Goal: Navigation & Orientation: Understand site structure

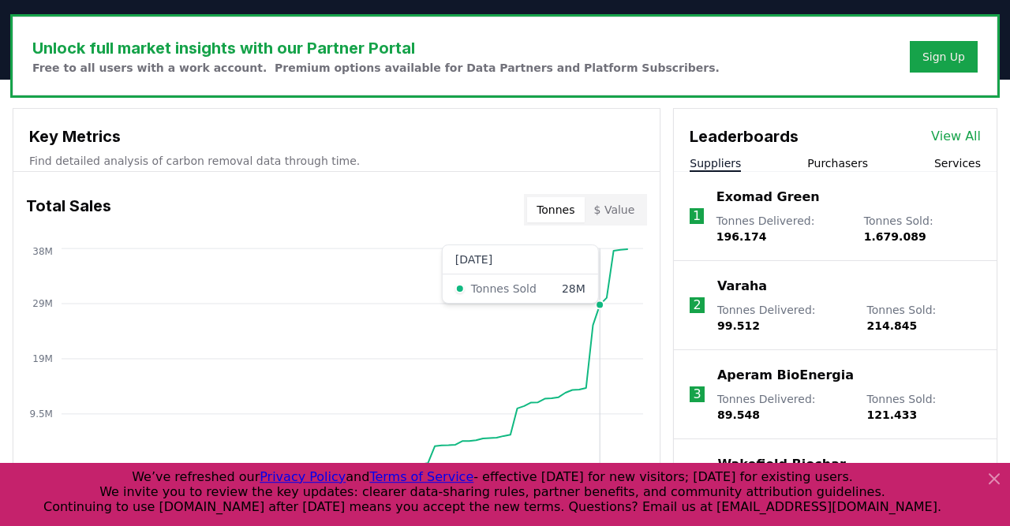
scroll to position [470, 0]
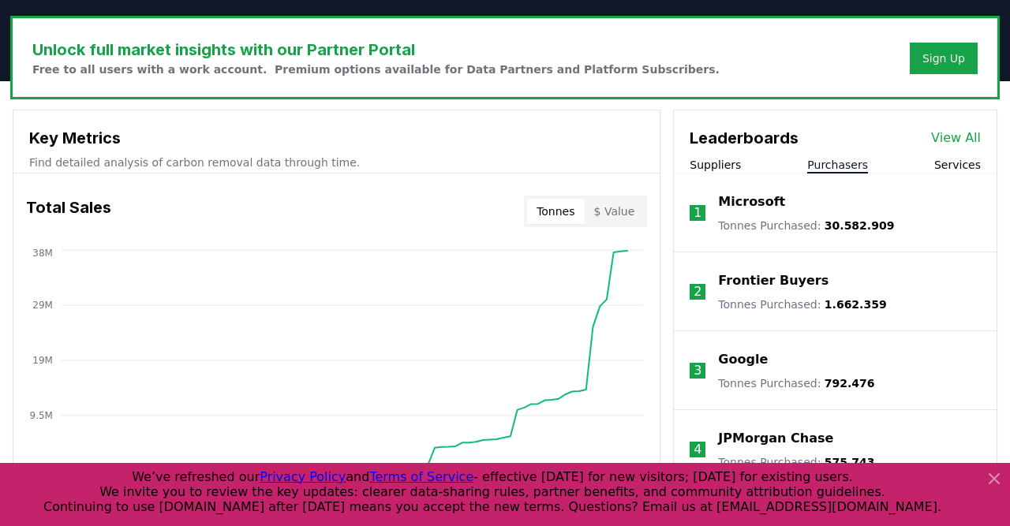
click at [824, 159] on button "Purchasers" at bounding box center [837, 165] width 61 height 16
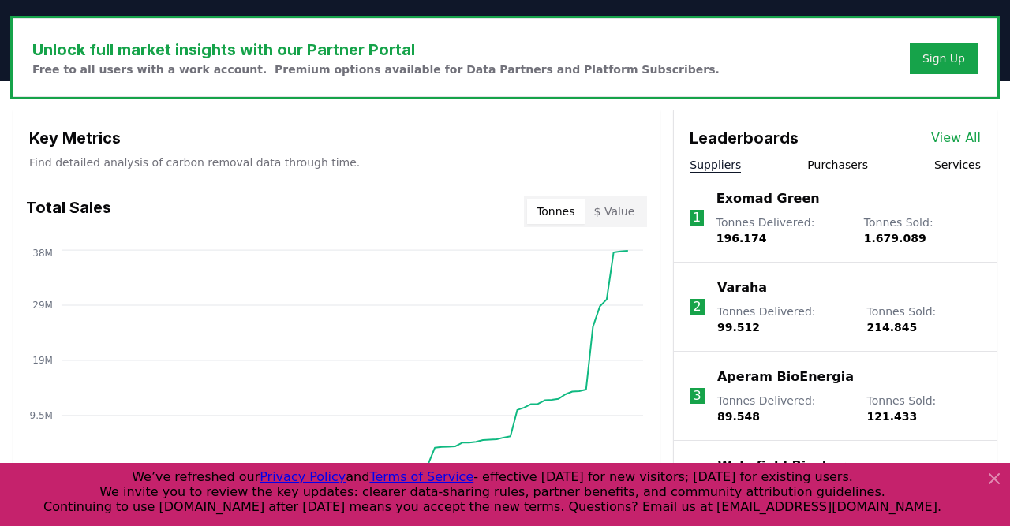
click at [717, 160] on button "Suppliers" at bounding box center [715, 165] width 51 height 16
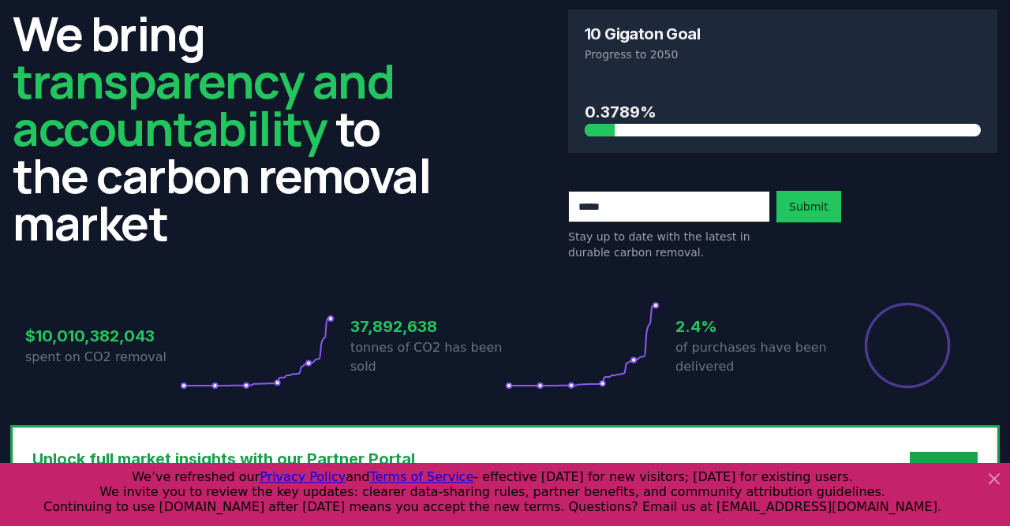
scroll to position [0, 0]
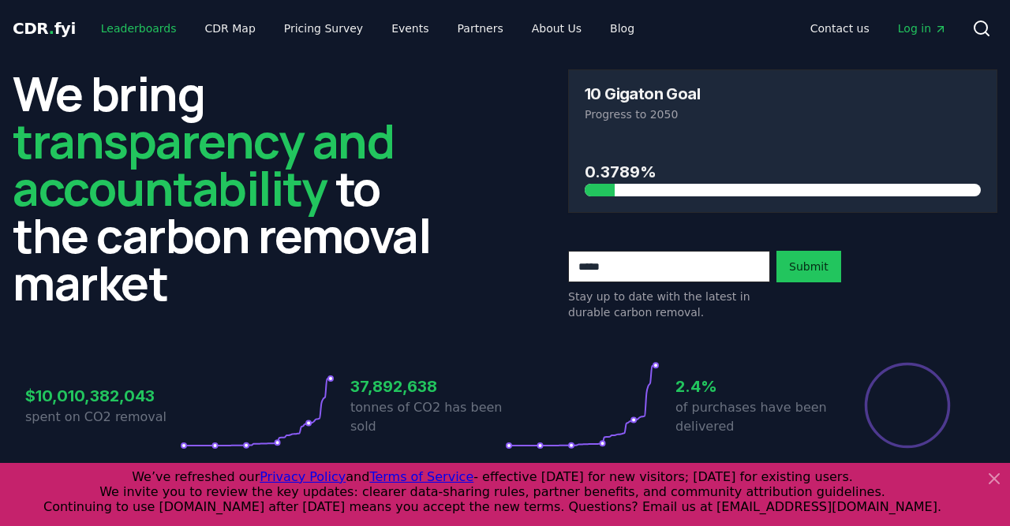
click at [122, 29] on link "Leaderboards" at bounding box center [138, 28] width 101 height 28
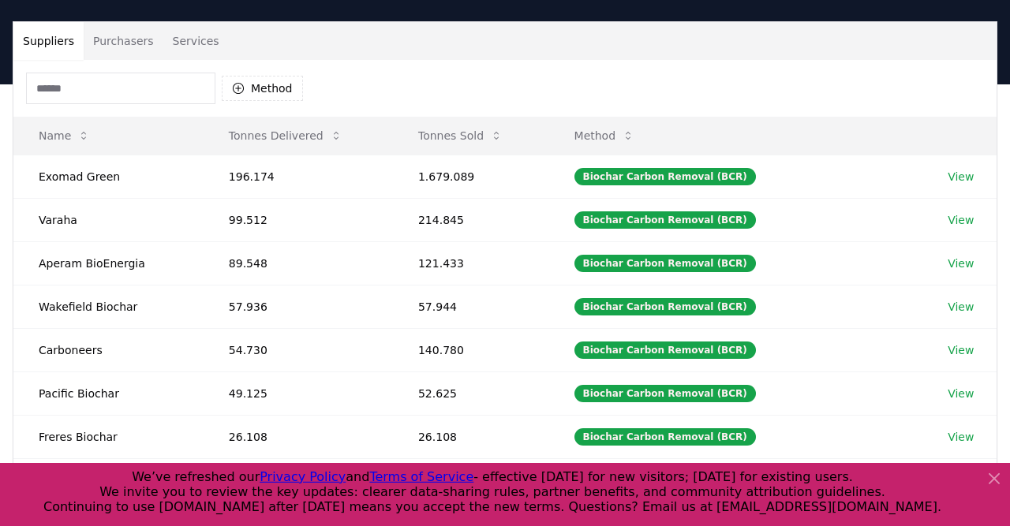
scroll to position [97, 0]
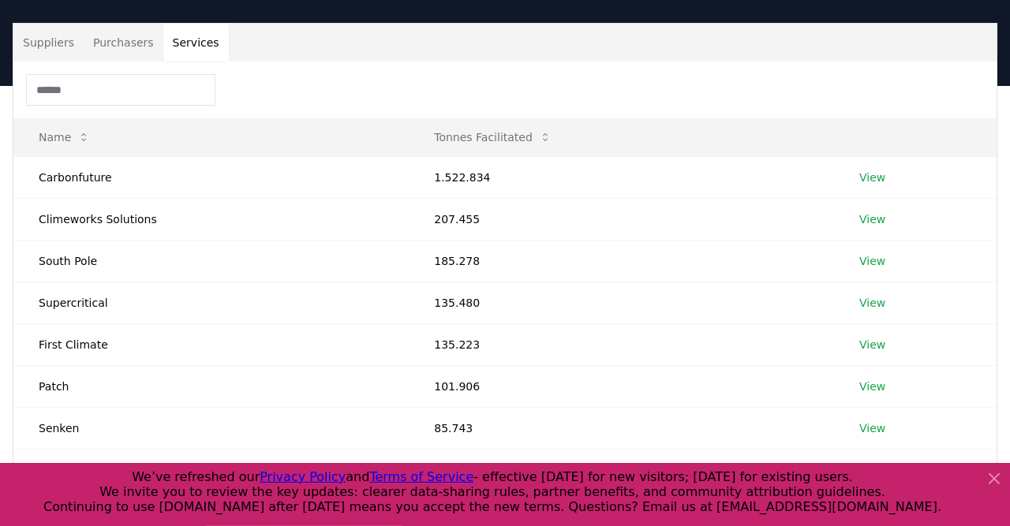
click at [190, 47] on button "Services" at bounding box center [196, 43] width 66 height 38
click at [124, 37] on button "Purchasers" at bounding box center [124, 43] width 80 height 38
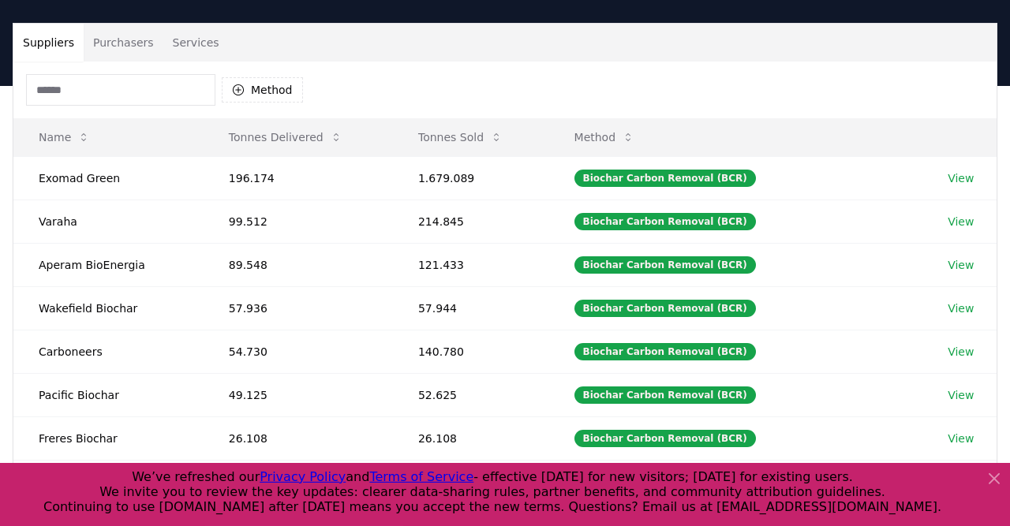
click at [69, 40] on button "Suppliers" at bounding box center [48, 43] width 70 height 38
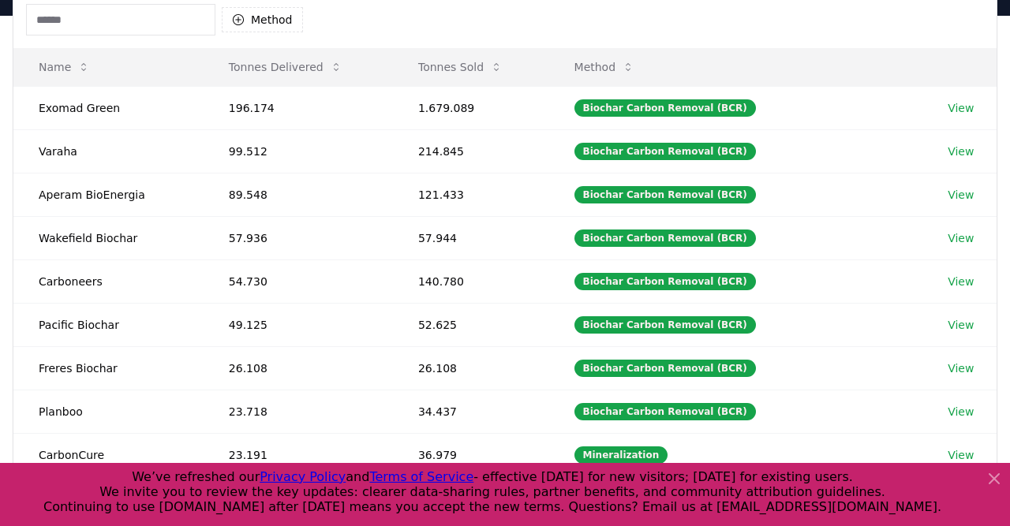
scroll to position [0, 0]
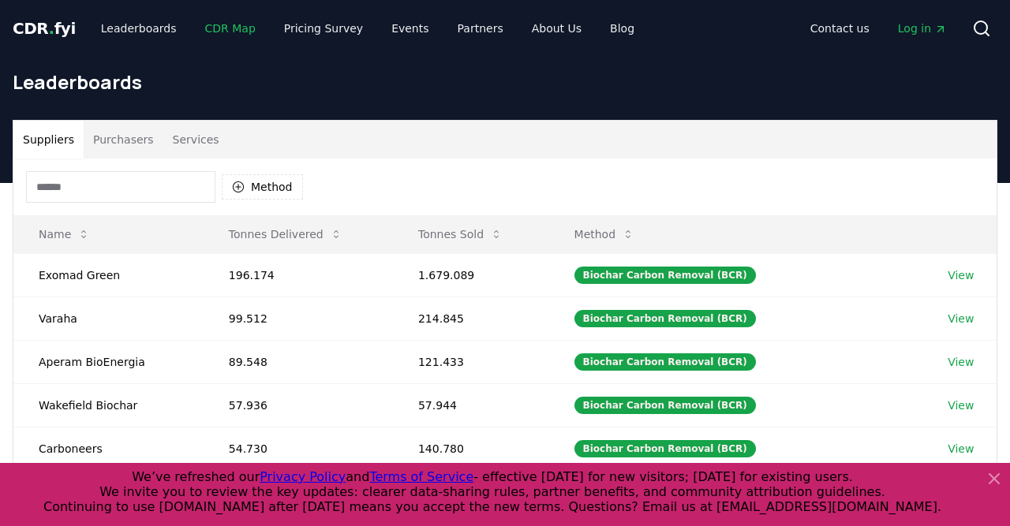
click at [230, 31] on link "CDR Map" at bounding box center [231, 28] width 76 height 28
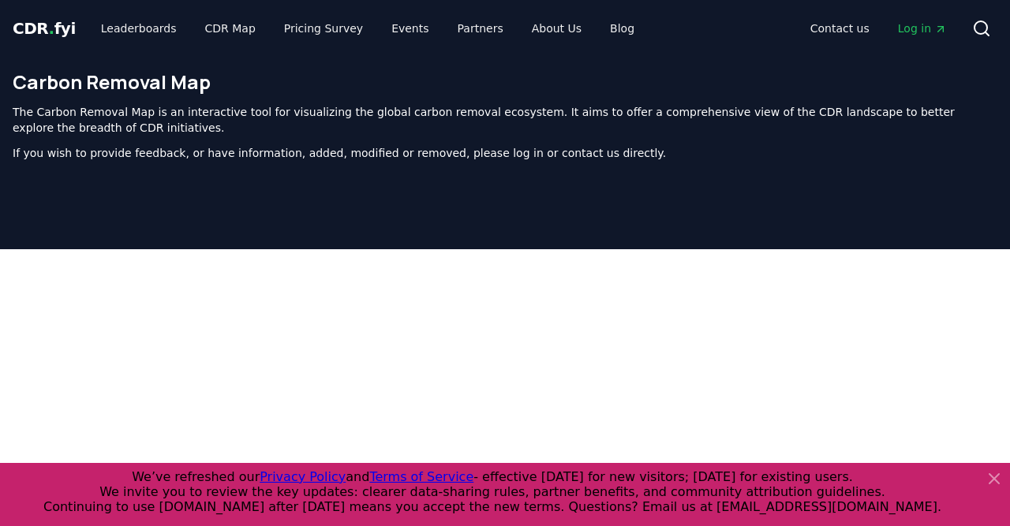
scroll to position [502, 0]
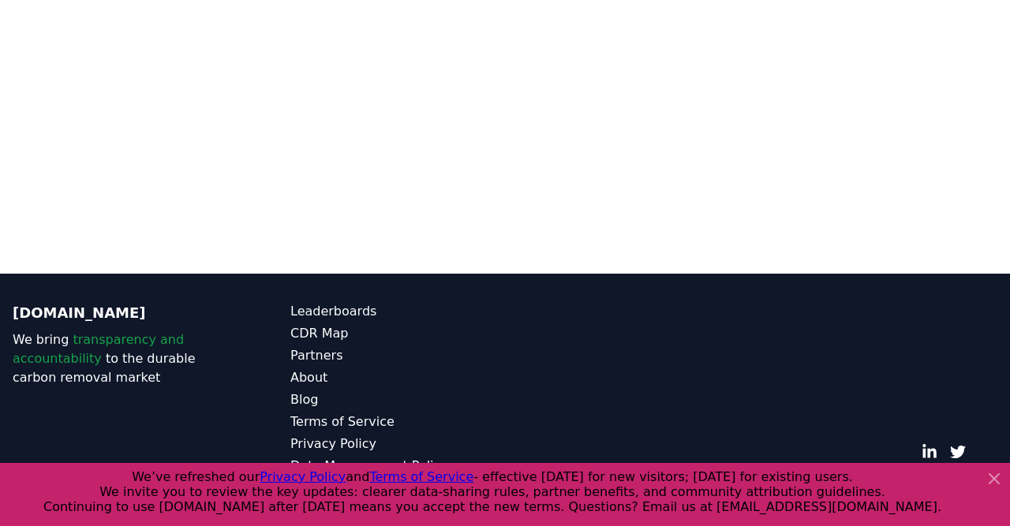
click at [992, 478] on icon at bounding box center [994, 478] width 9 height 9
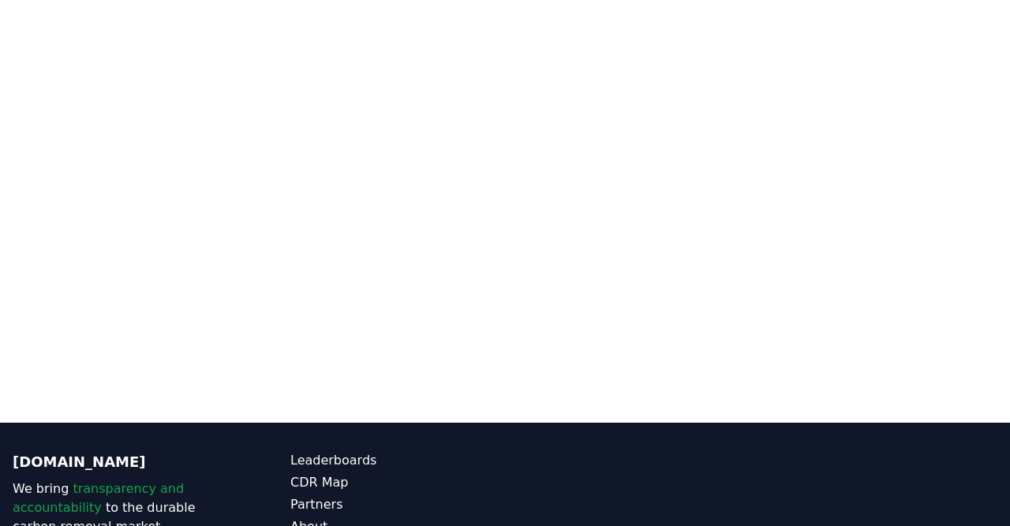
scroll to position [328, 0]
